Goal: Task Accomplishment & Management: Use online tool/utility

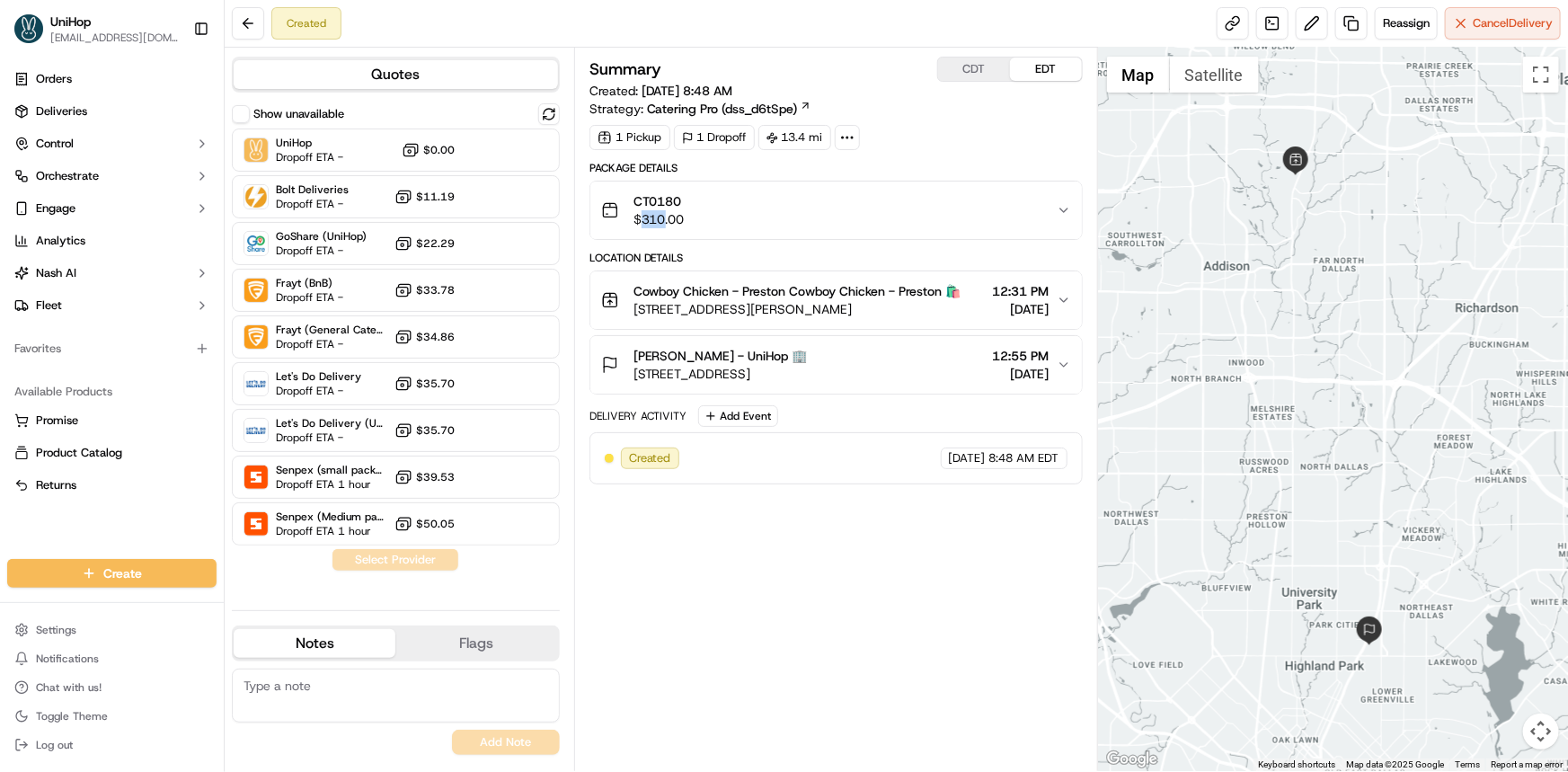
drag, startPoint x: 640, startPoint y: 218, endPoint x: 665, endPoint y: 221, distance: 25.2
click at [665, 221] on span "$310.00" at bounding box center [658, 219] width 51 height 18
copy span "310"
drag, startPoint x: 780, startPoint y: 135, endPoint x: 806, endPoint y: 135, distance: 26.0
click at [806, 135] on div "13.4 mi" at bounding box center [795, 138] width 73 height 25
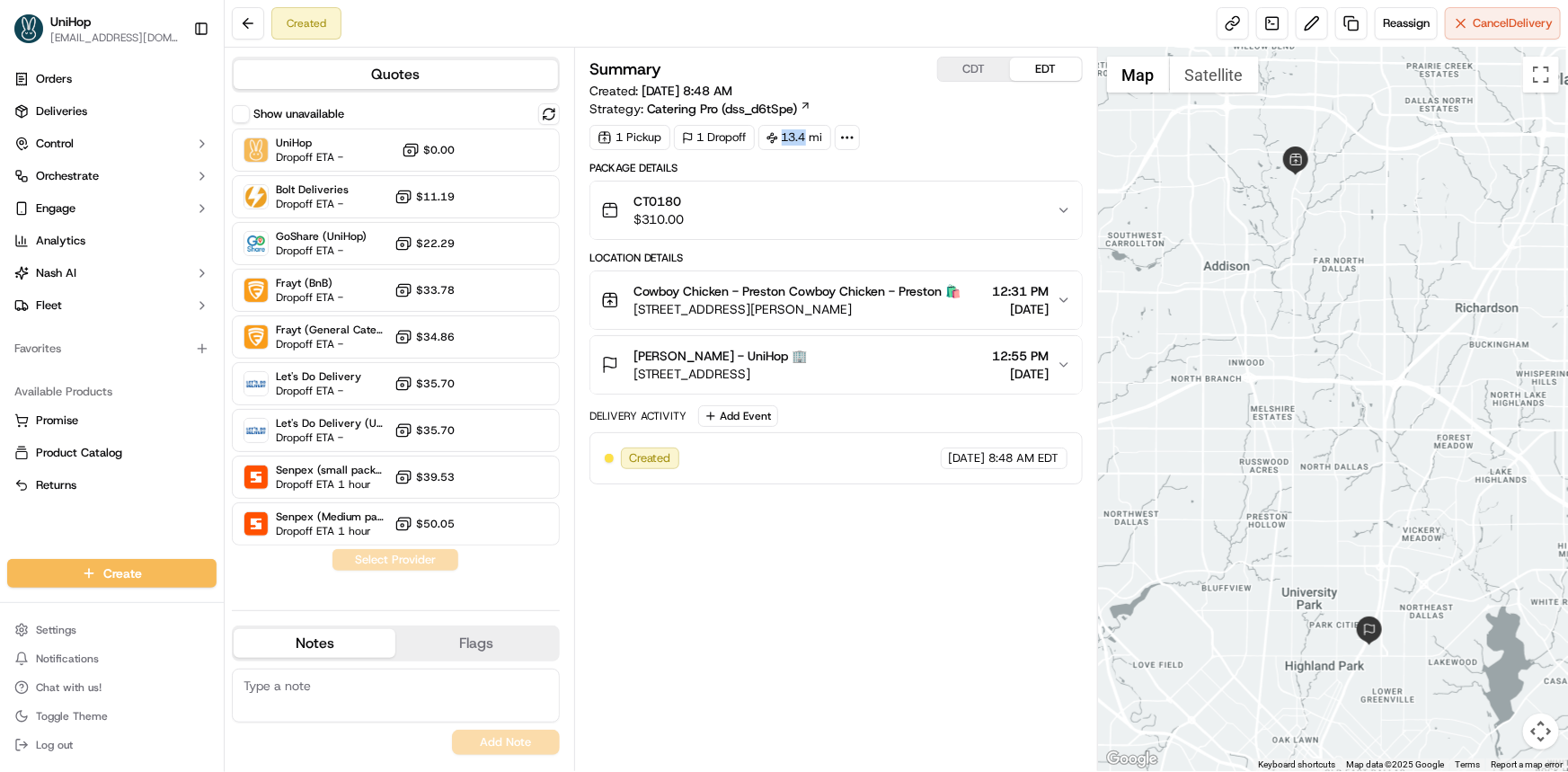
copy div "13.4"
click at [1312, 10] on button at bounding box center [1312, 23] width 33 height 33
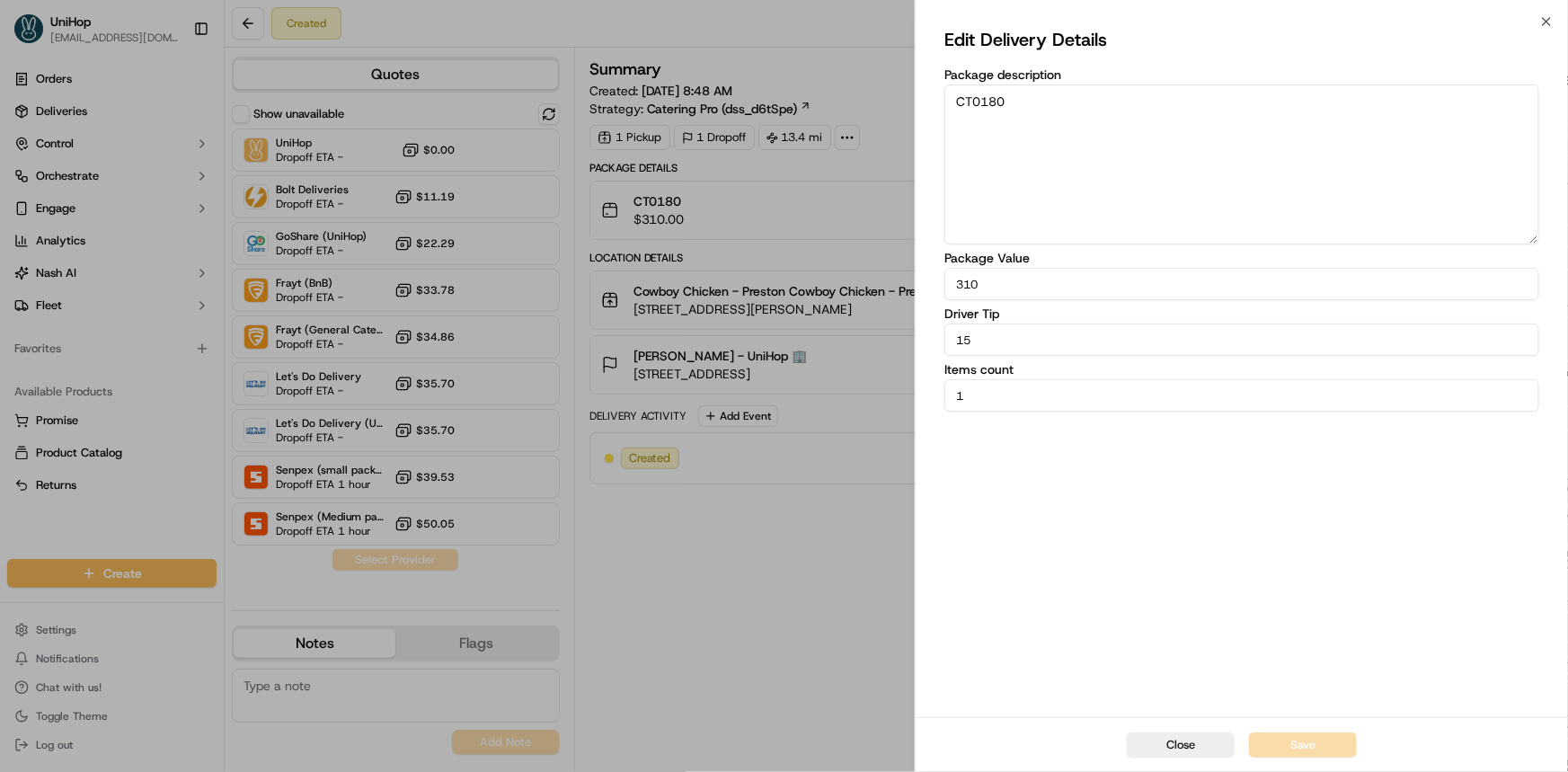
drag, startPoint x: 992, startPoint y: 345, endPoint x: 819, endPoint y: 357, distance: 173.4
click at [845, 349] on body "UniHop [EMAIL_ADDRESS][DOMAIN_NAME] Toggle Sidebar Orders Deliveries Control Or…" at bounding box center [784, 386] width 1568 height 772
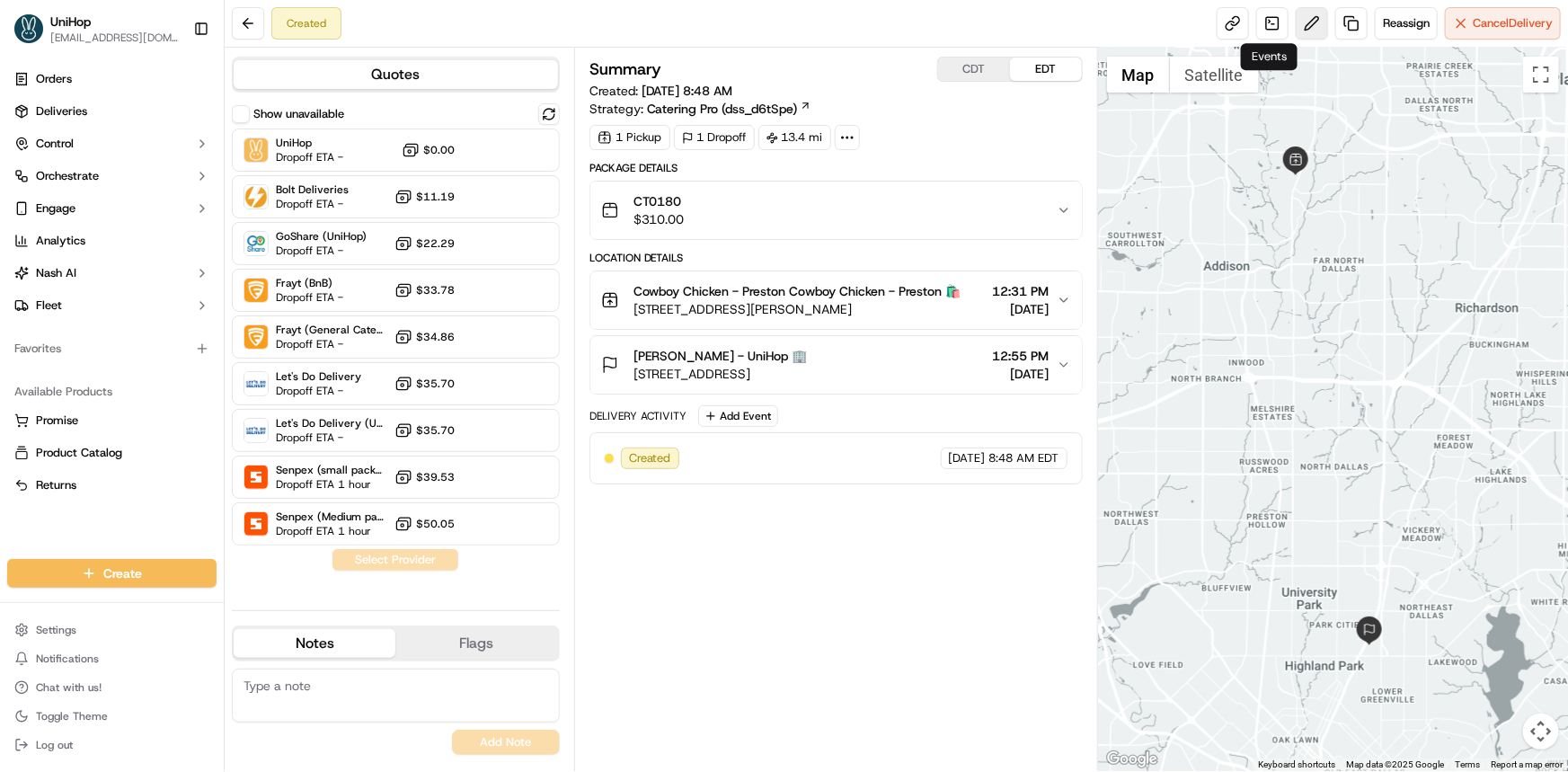
click at [1304, 20] on button at bounding box center [1312, 23] width 33 height 33
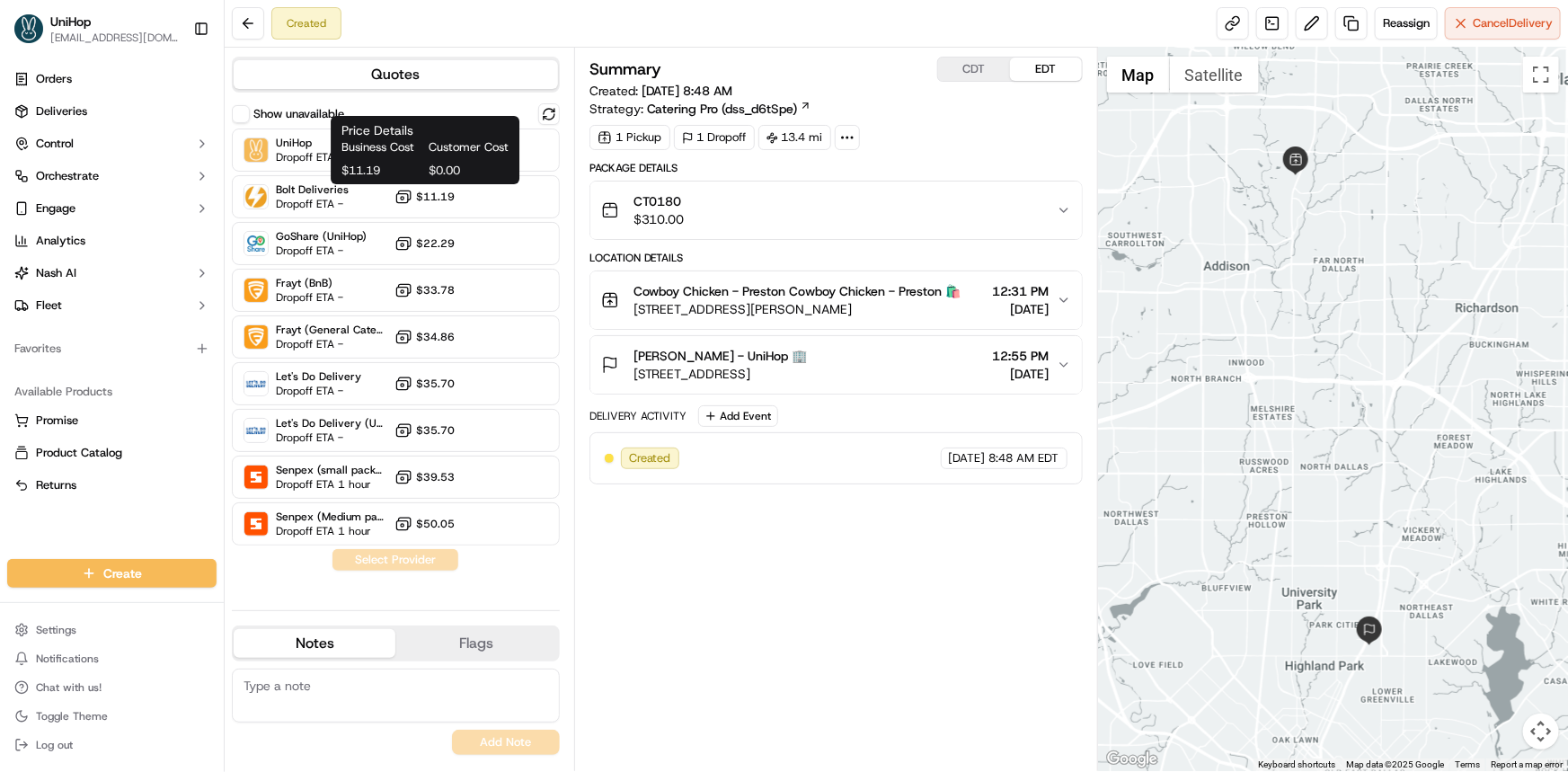
click at [474, 142] on span "Customer Cost" at bounding box center [468, 147] width 80 height 16
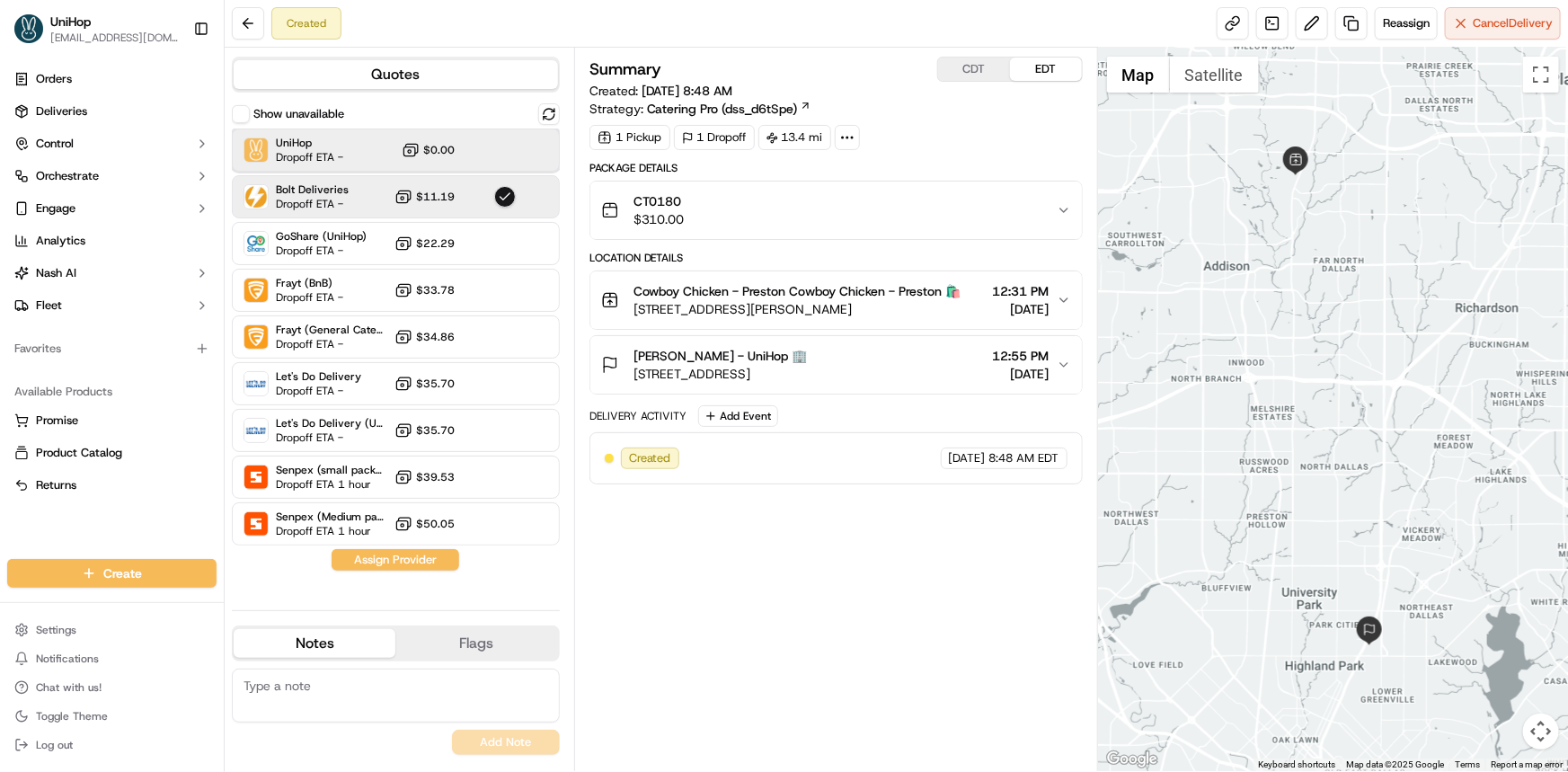
click at [483, 153] on div "UniHop Dropoff ETA - $0.00" at bounding box center [396, 149] width 328 height 43
click at [395, 566] on button "Assign Provider" at bounding box center [395, 559] width 128 height 21
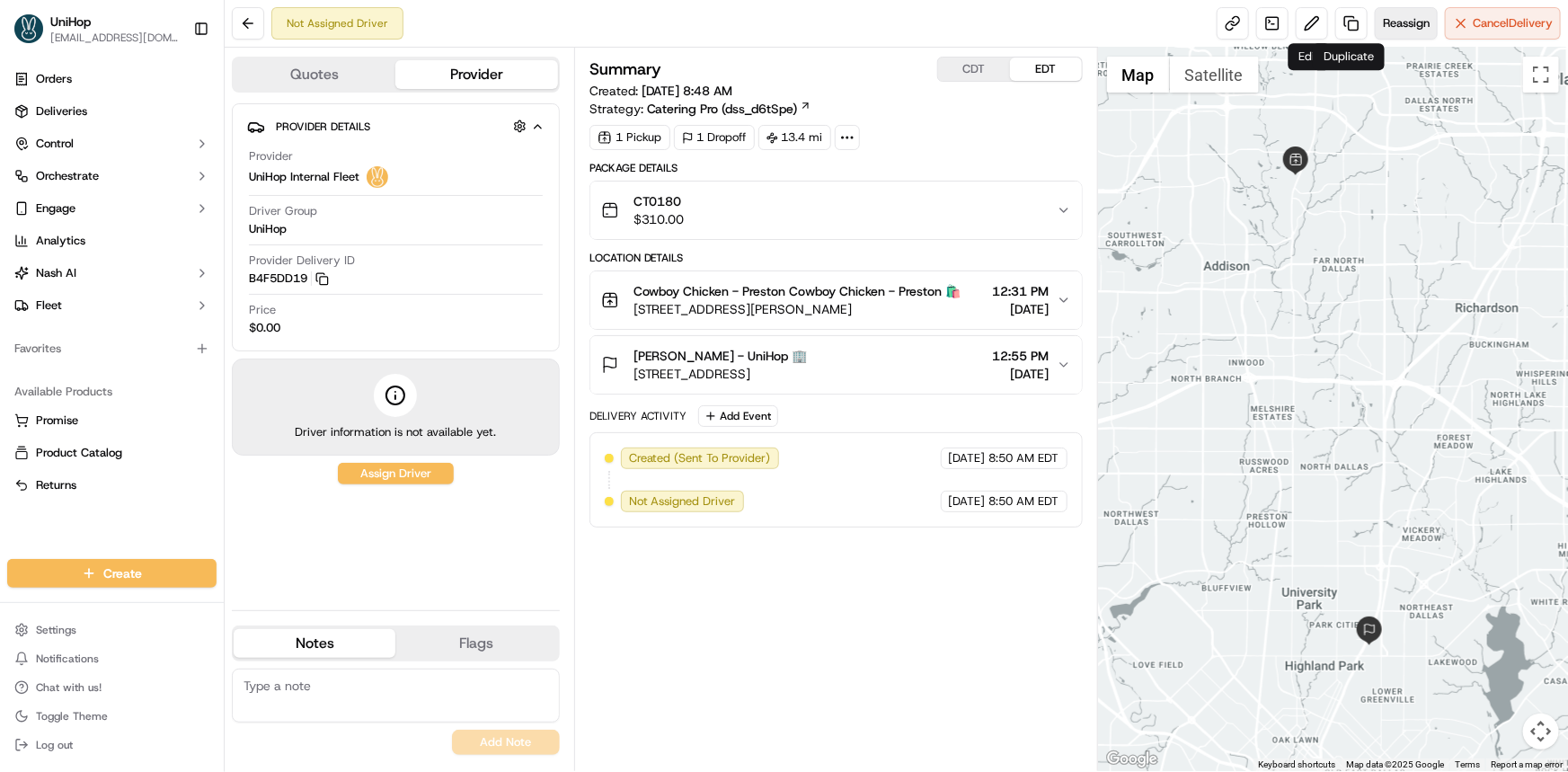
click at [1389, 23] on span "Reassign" at bounding box center [1405, 23] width 47 height 16
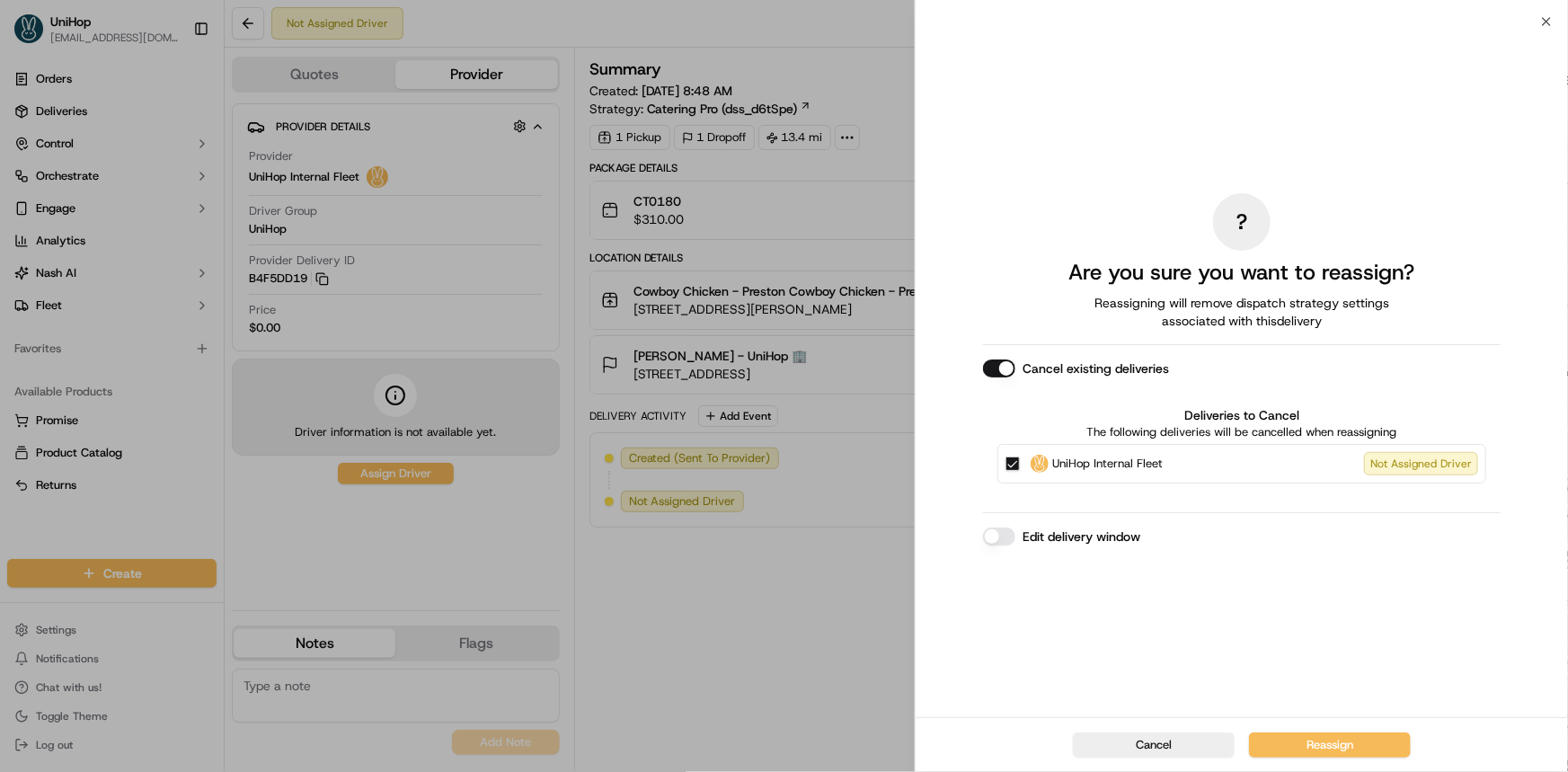
click at [1010, 373] on button "Cancel existing deliveries" at bounding box center [999, 368] width 33 height 18
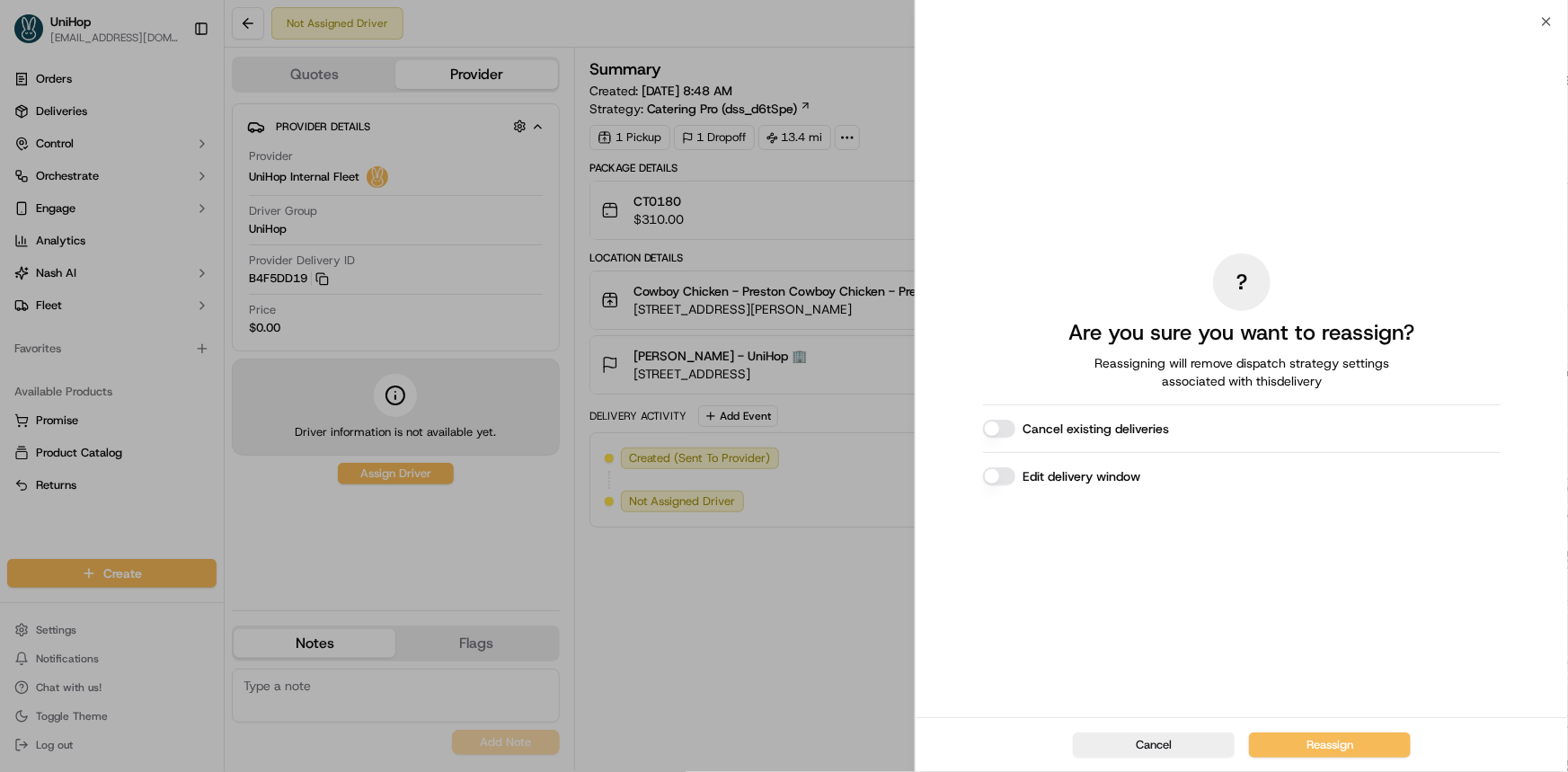
click at [1368, 752] on button "Reassign" at bounding box center [1329, 745] width 162 height 25
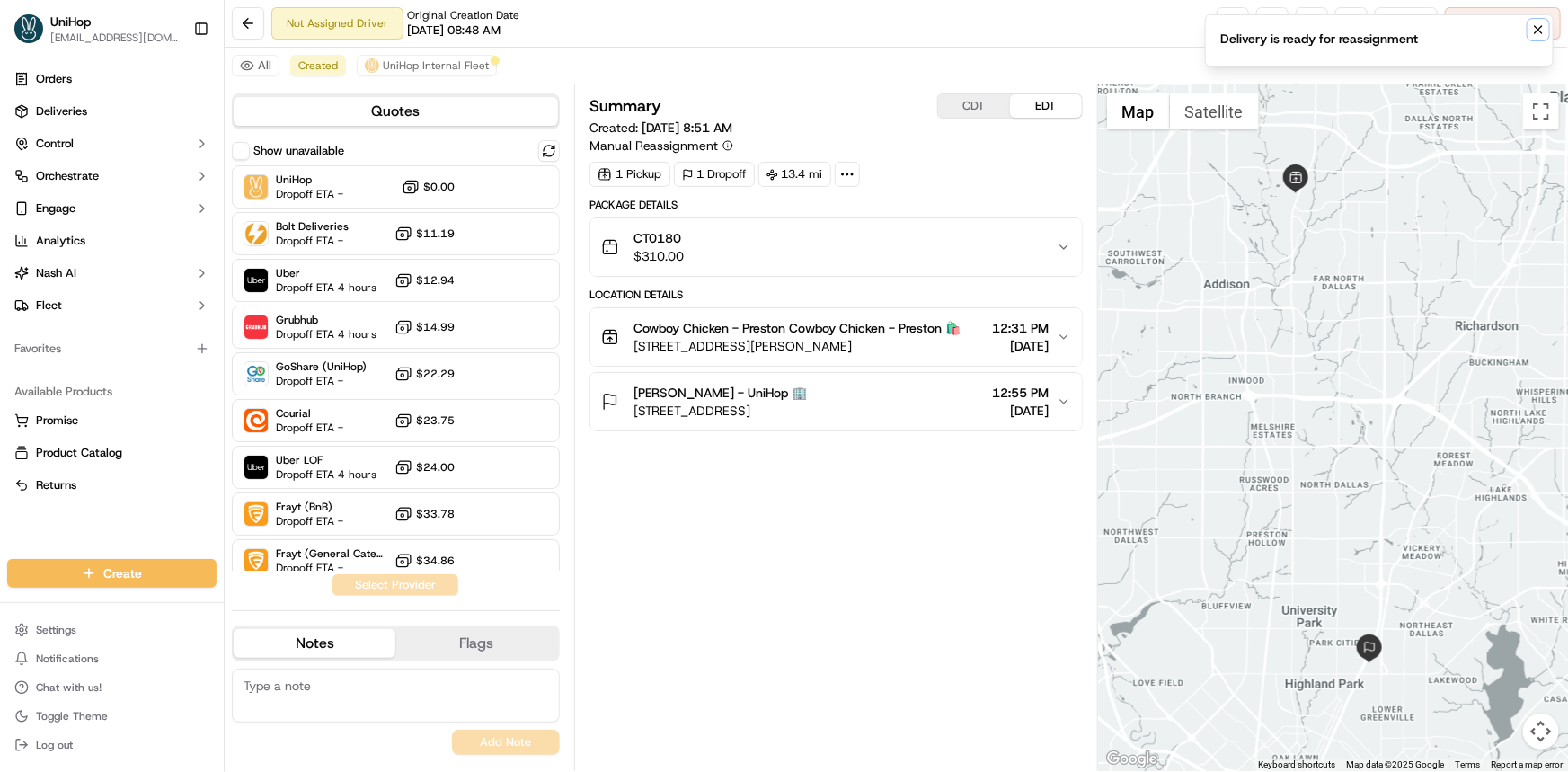
click at [1537, 26] on icon "Notifications (F8)" at bounding box center [1537, 29] width 14 height 14
click at [1304, 20] on button at bounding box center [1312, 23] width 33 height 33
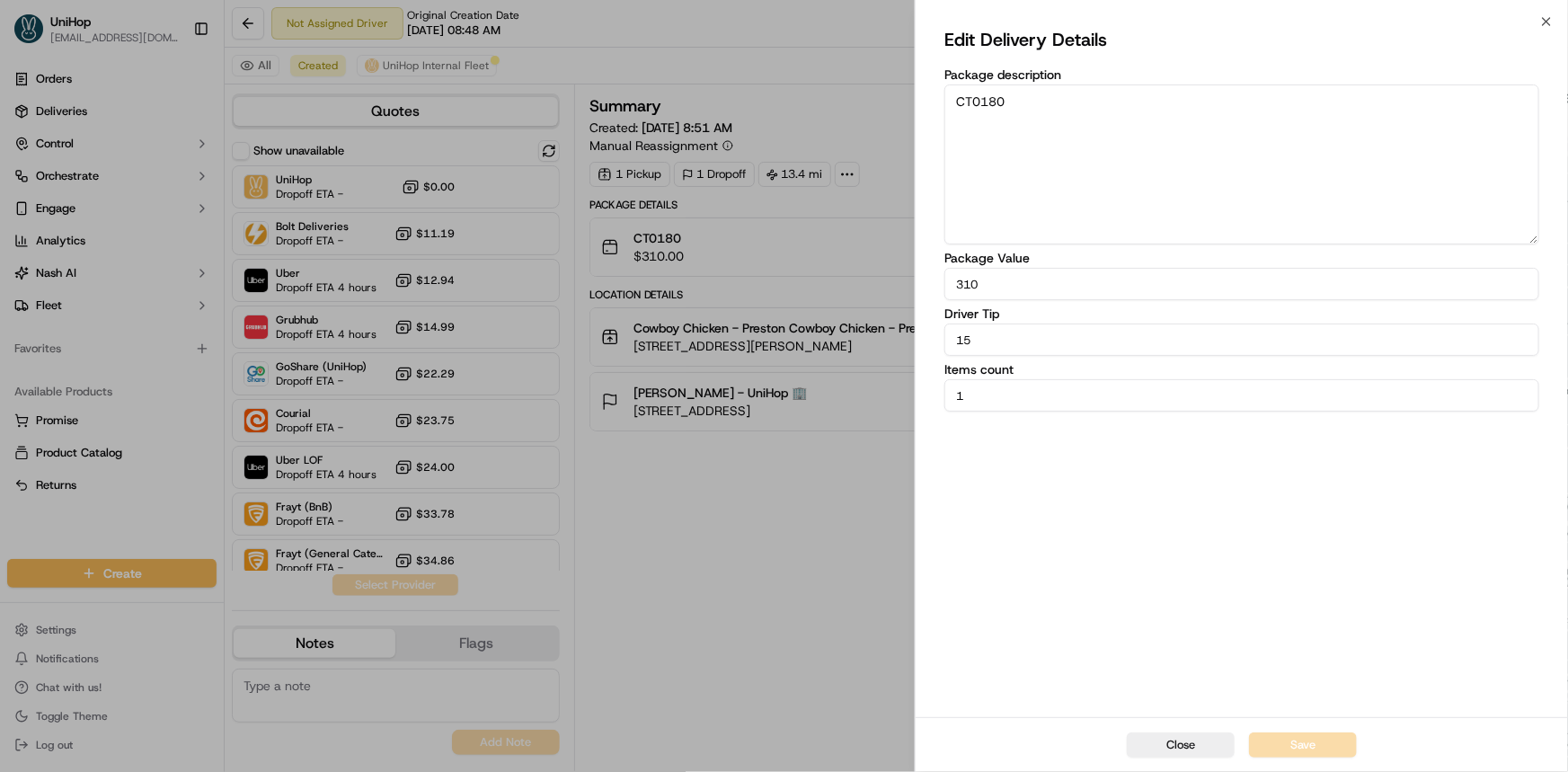
click at [1004, 342] on input "15" at bounding box center [1242, 340] width 595 height 33
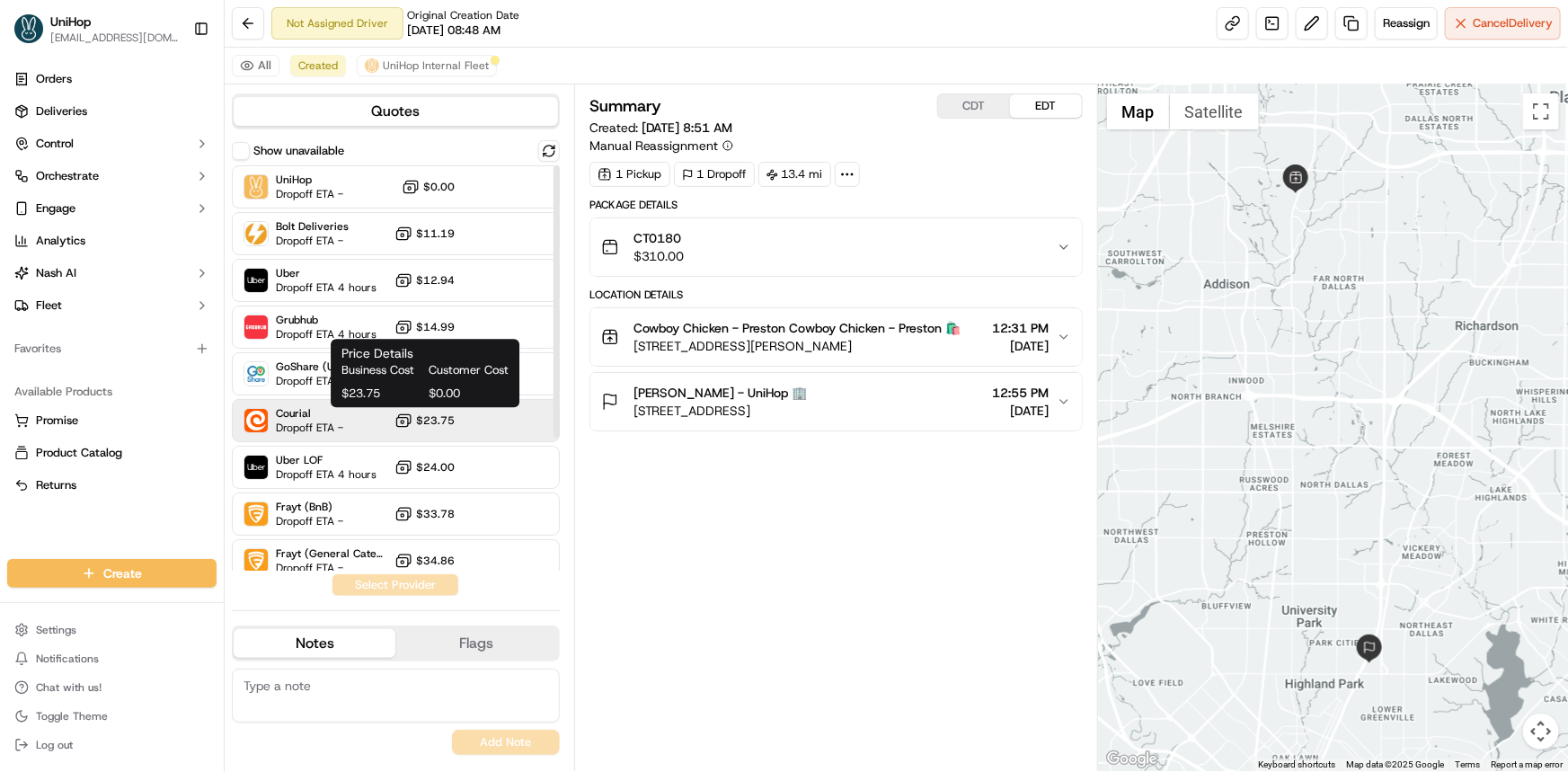
click at [429, 380] on div "Business Cost Customer Cost $23.75 $0.00" at bounding box center [425, 381] width 167 height 39
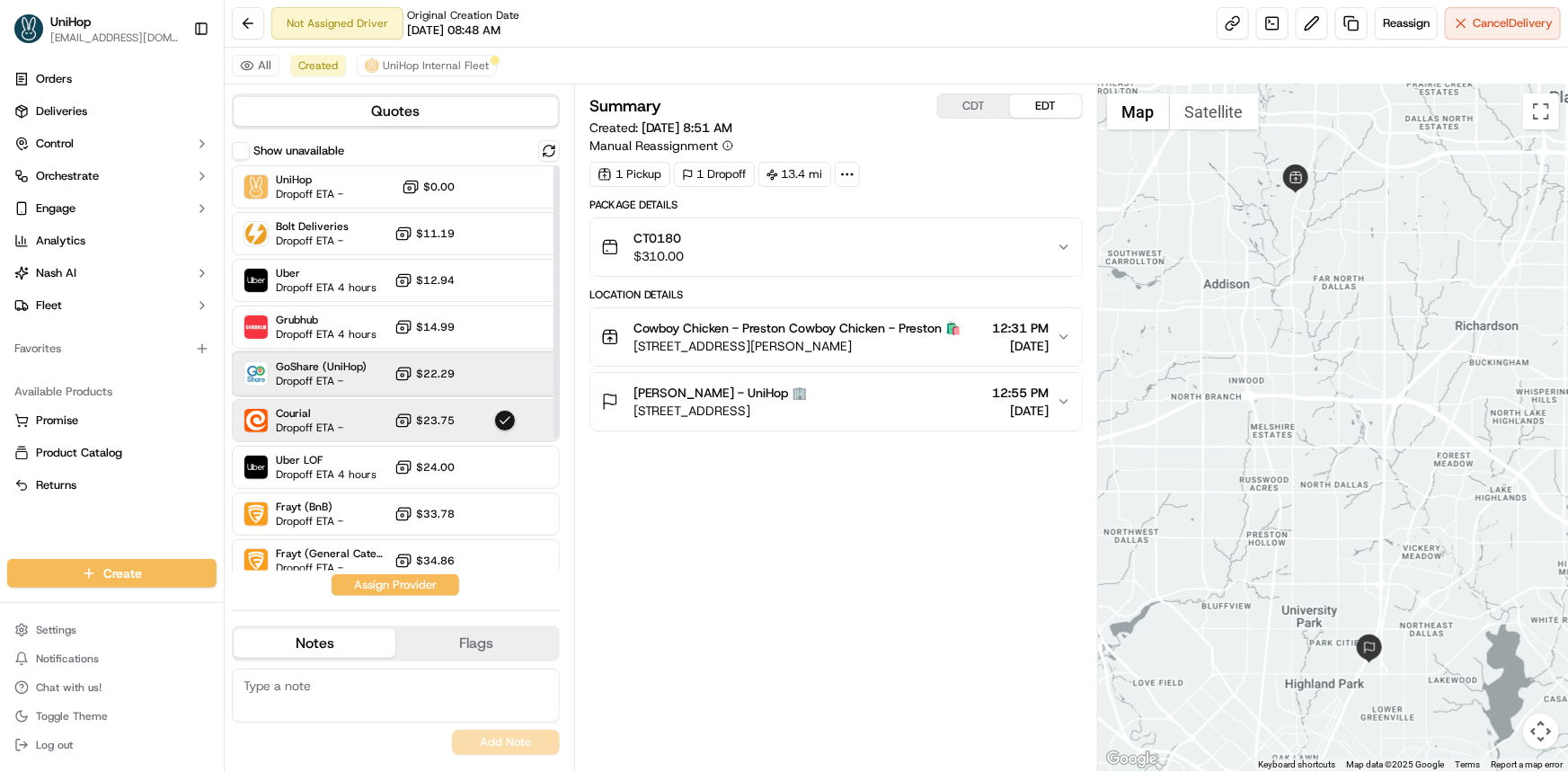
click at [487, 372] on div "GoShare (UniHop) Dropoff ETA - $22.29" at bounding box center [396, 373] width 328 height 43
click at [423, 589] on button "Assign Provider" at bounding box center [395, 584] width 128 height 21
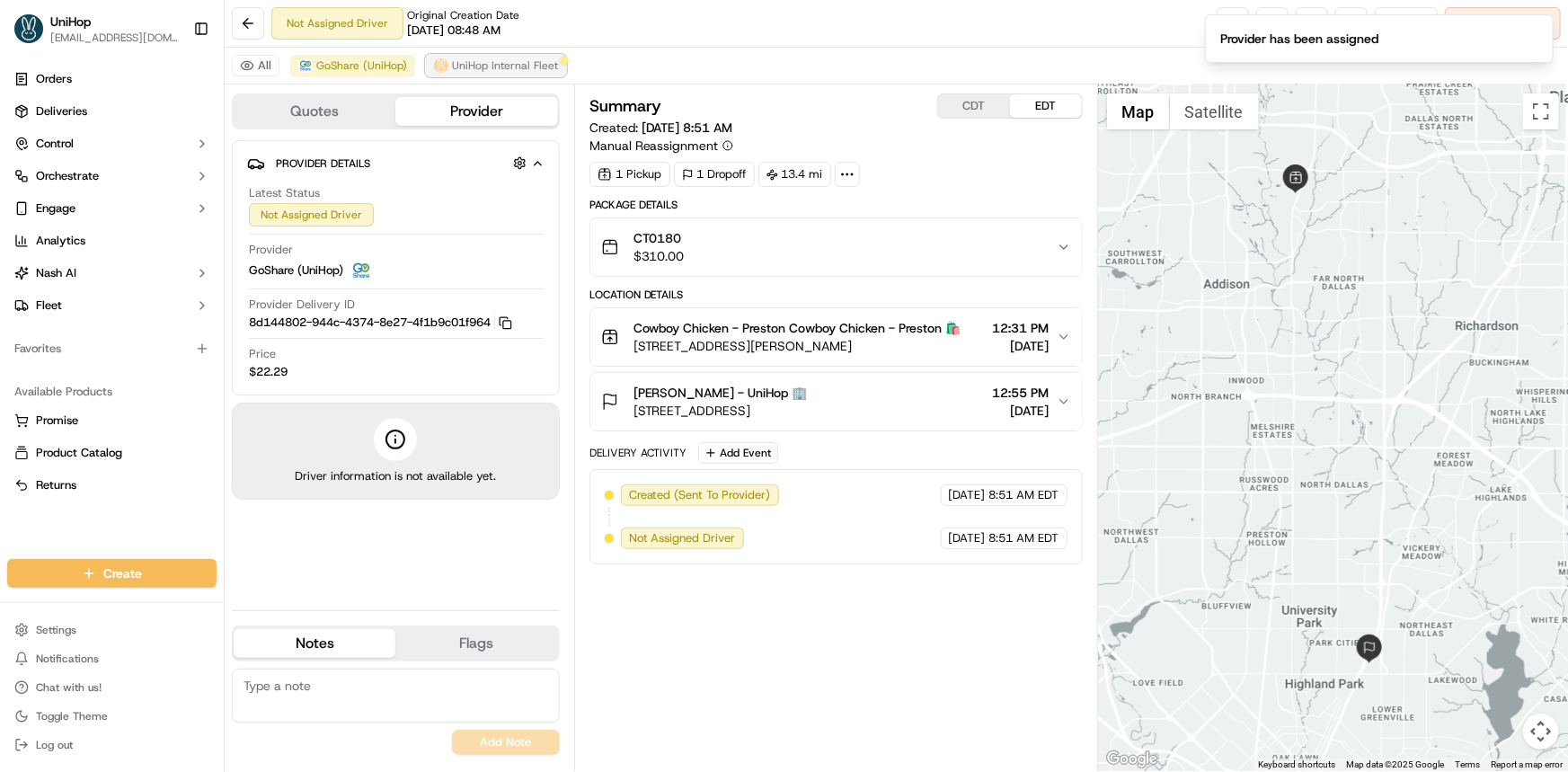
click at [435, 64] on img at bounding box center [441, 65] width 14 height 14
click at [1550, 27] on li "Provider has been assigned" at bounding box center [1378, 39] width 348 height 48
click at [1535, 30] on icon "Notifications (F8)" at bounding box center [1537, 29] width 14 height 14
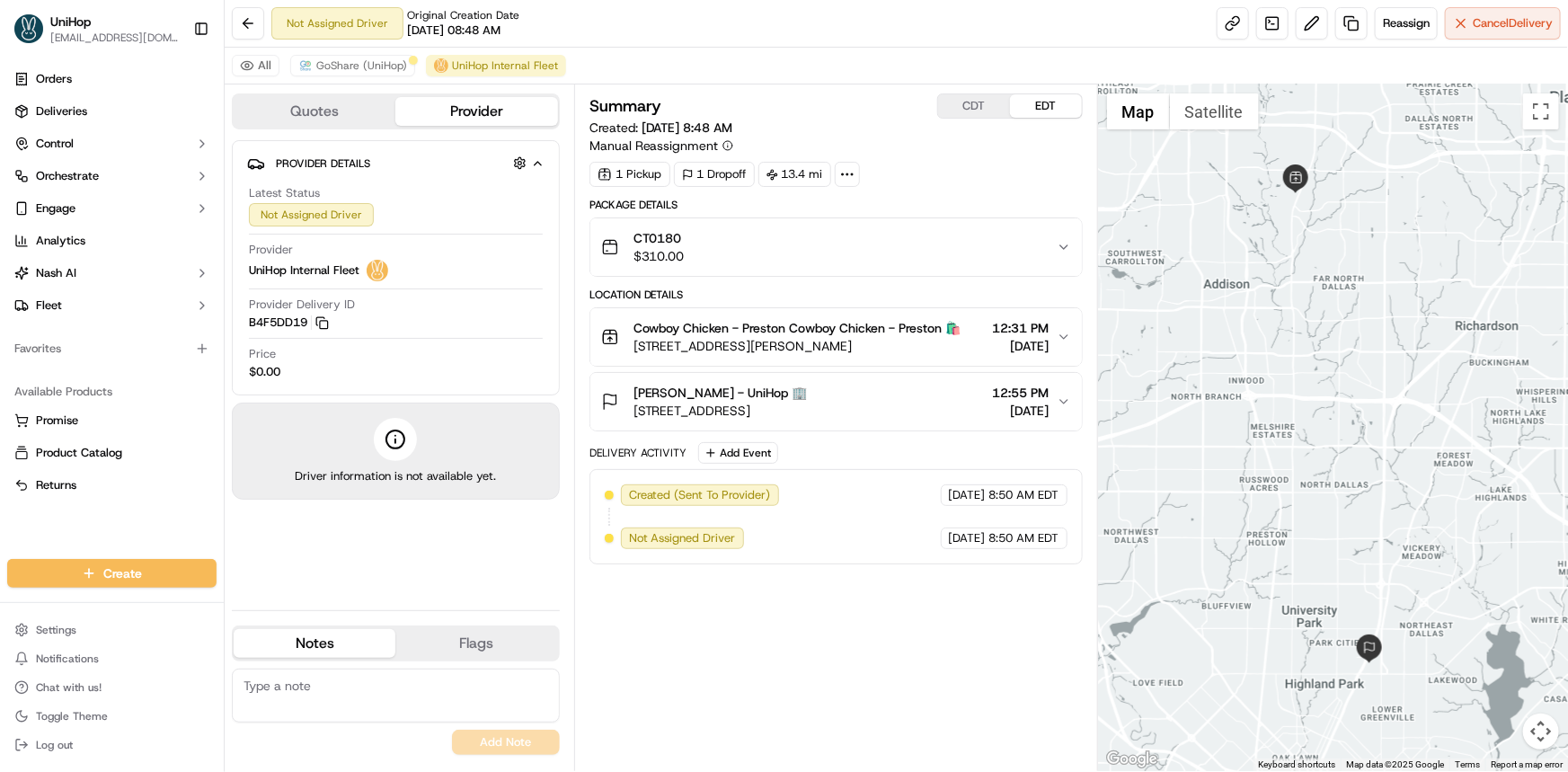
click at [1518, 23] on span "Cancel Delivery" at bounding box center [1512, 23] width 80 height 16
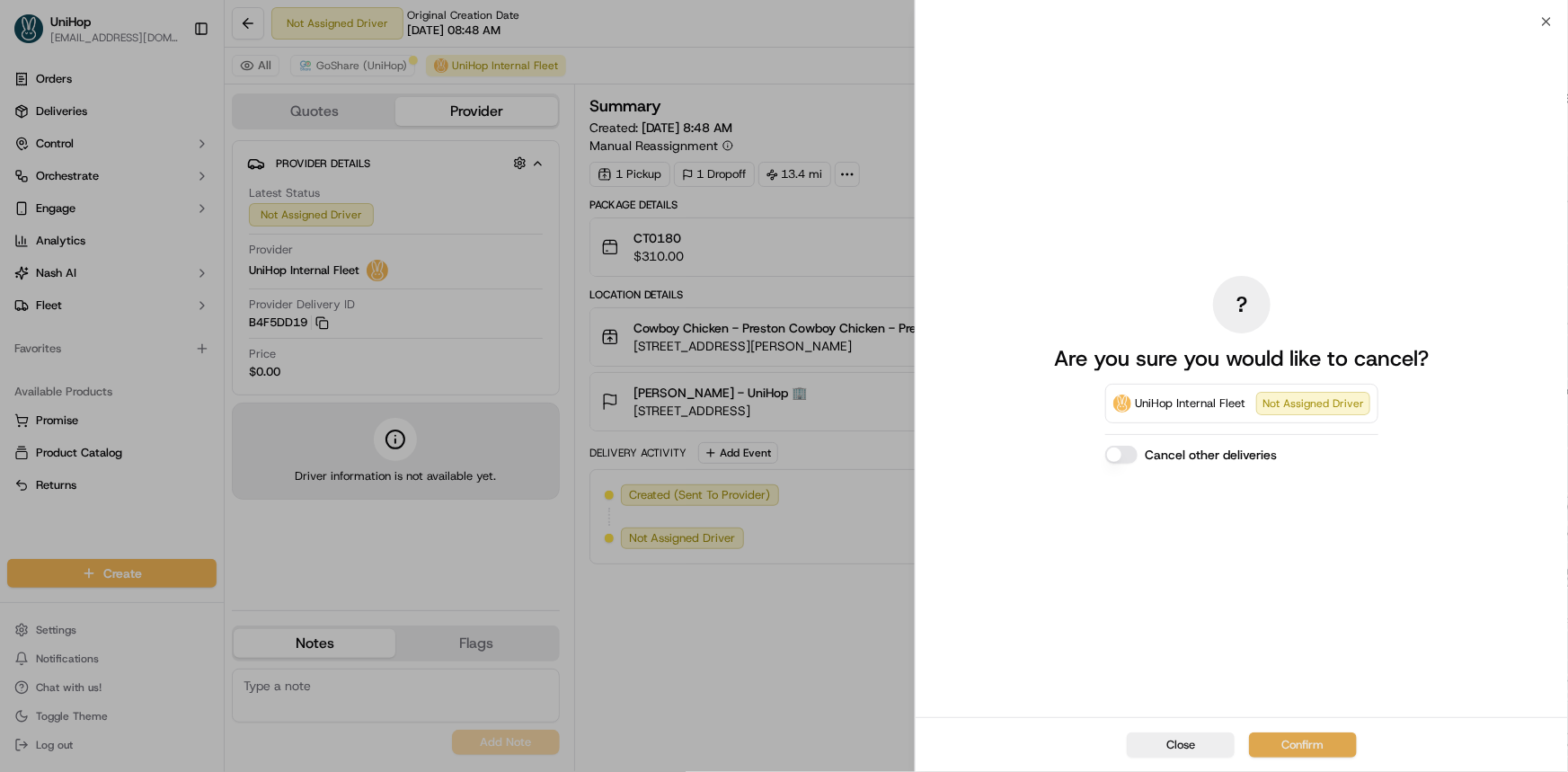
click at [1287, 733] on button "Confirm" at bounding box center [1302, 745] width 108 height 25
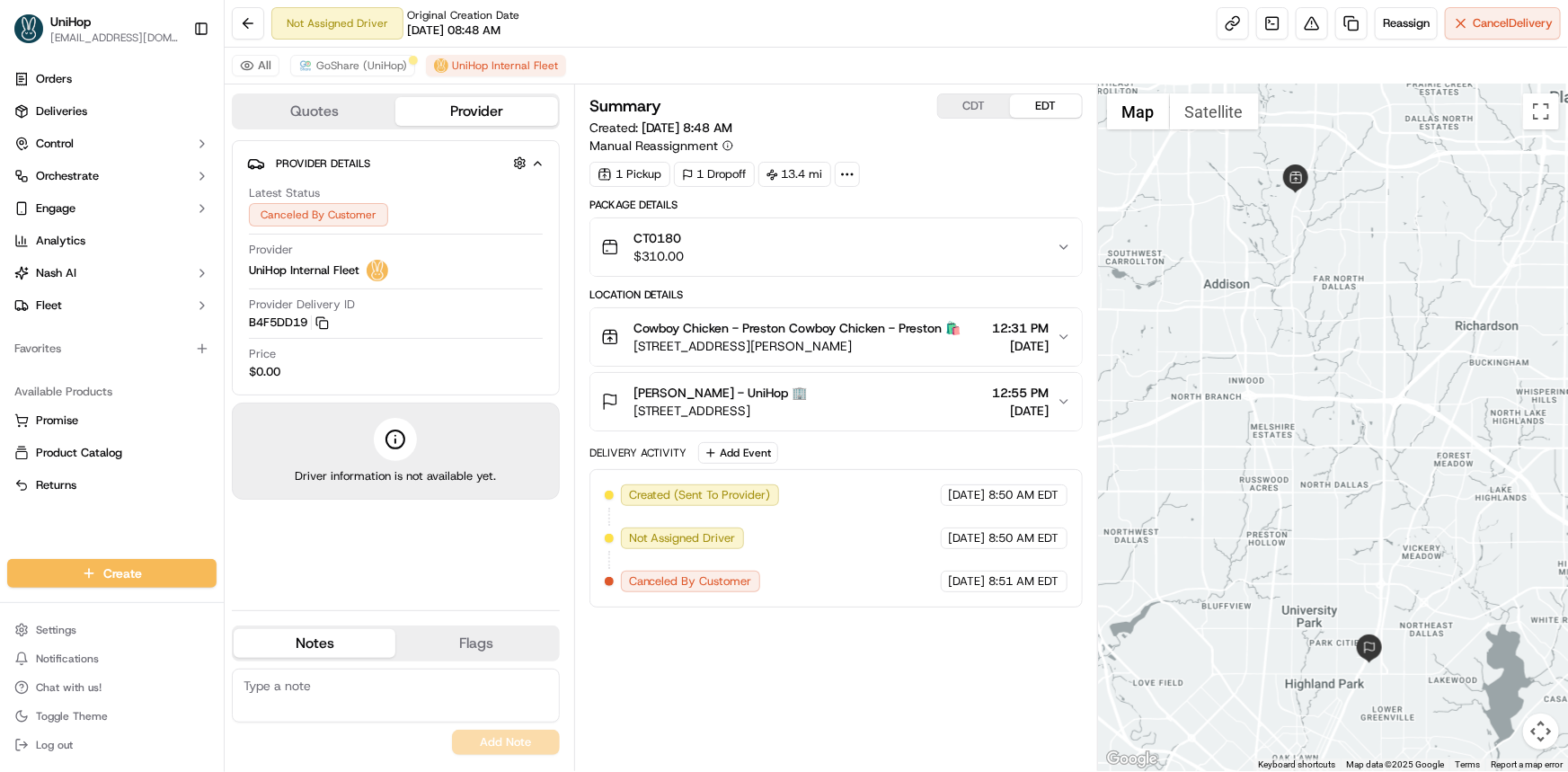
click at [60, 535] on div "Orders Deliveries Control Orchestrate Engage Analytics [PERSON_NAME] Fleet Favo…" at bounding box center [112, 301] width 223 height 487
click at [365, 63] on span "GoShare (UniHop)" at bounding box center [362, 65] width 90 height 14
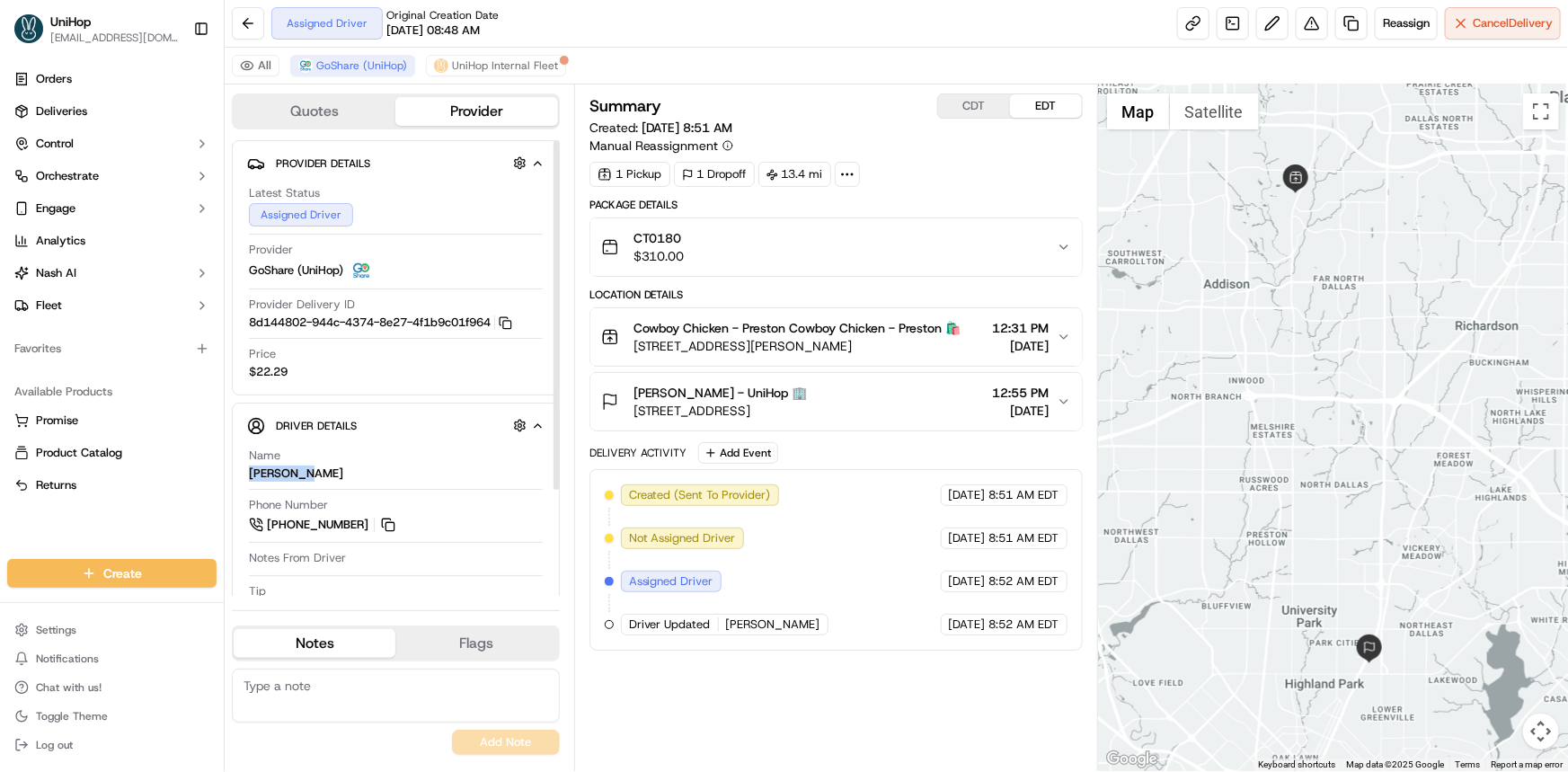
drag, startPoint x: 243, startPoint y: 468, endPoint x: 288, endPoint y: 468, distance: 45.0
click at [288, 468] on div "Driver Details Hidden ( 6 ) Name [PERSON_NAME] Phone Number [PHONE_NUMBER] Note…" at bounding box center [396, 567] width 328 height 330
copy div "[PERSON_NAME]"
